Goal: Find specific page/section: Find specific page/section

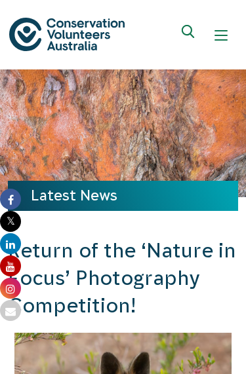
click at [218, 41] on div "Show mobile navigation menu" at bounding box center [220, 35] width 13 height 13
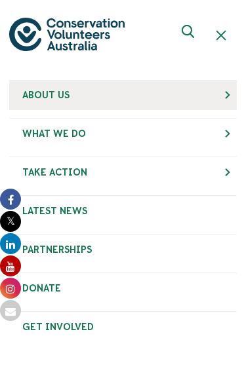
click at [61, 90] on span "About Us" at bounding box center [45, 95] width 47 height 10
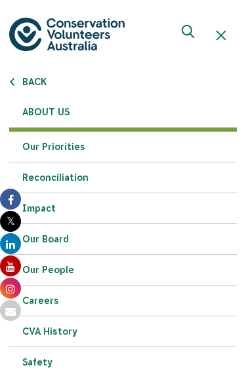
click at [54, 142] on link "Our Priorities" at bounding box center [123, 147] width 228 height 31
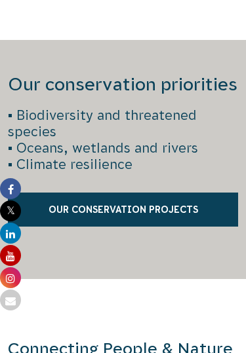
scroll to position [1239, 0]
click at [182, 193] on link "Our Conservation Projects" at bounding box center [123, 210] width 230 height 34
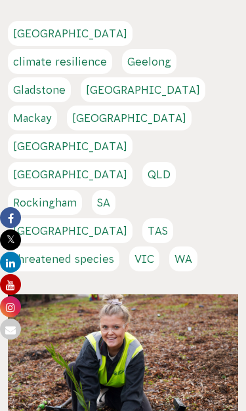
scroll to position [256, 0]
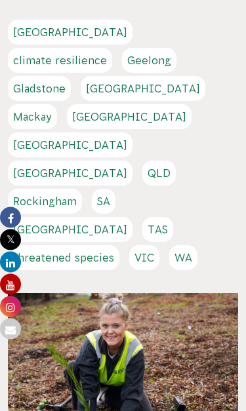
click at [104, 105] on link "Melbourne" at bounding box center [129, 117] width 125 height 25
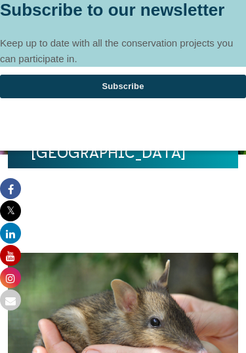
scroll to position [22, 0]
